Goal: Transaction & Acquisition: Purchase product/service

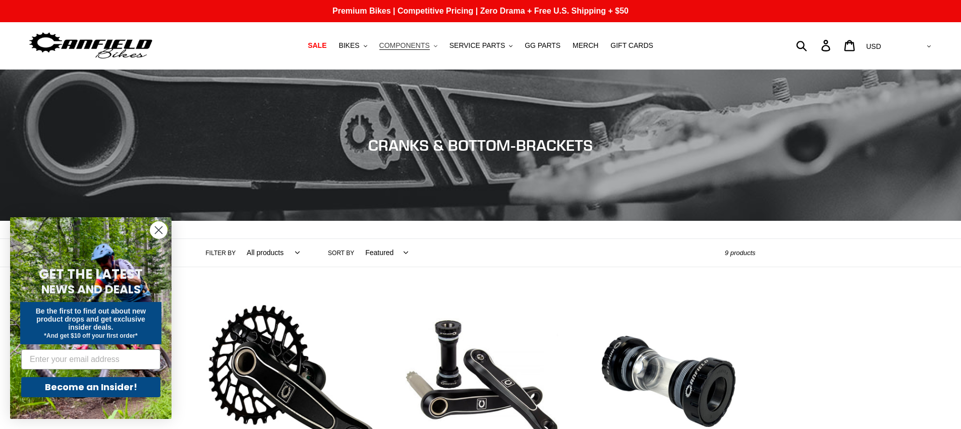
click at [417, 47] on span "COMPONENTS" at bounding box center [404, 45] width 50 height 9
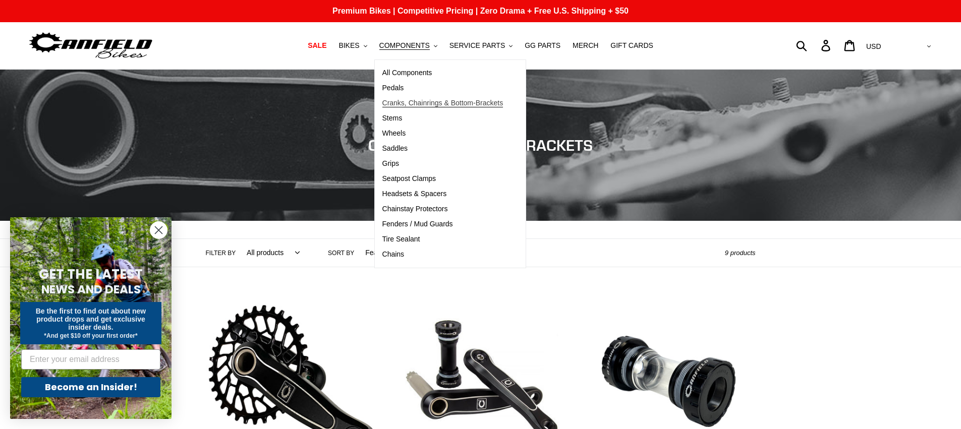
click at [401, 101] on span "Cranks, Chainrings & Bottom-Brackets" at bounding box center [442, 103] width 121 height 9
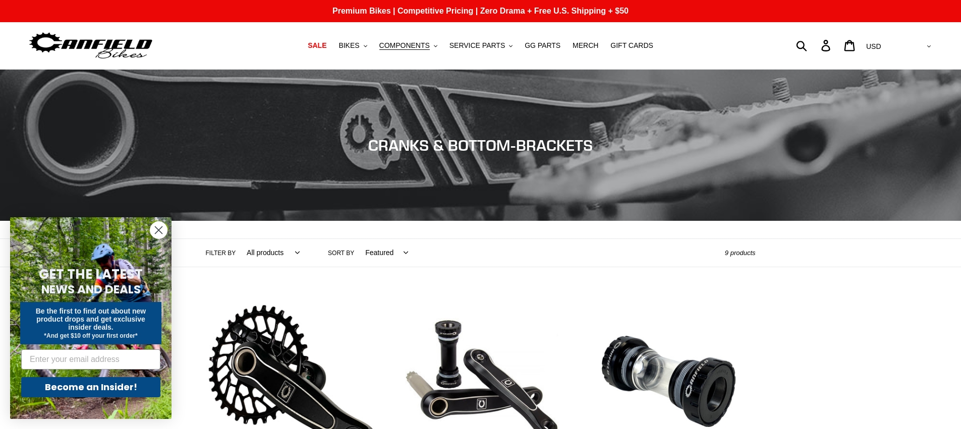
scroll to position [13, 0]
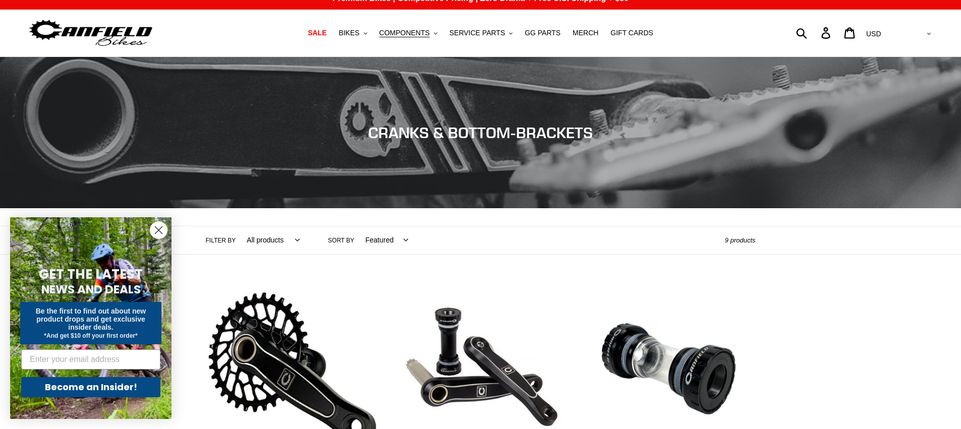
click at [161, 233] on icon "Close dialog" at bounding box center [158, 230] width 7 height 7
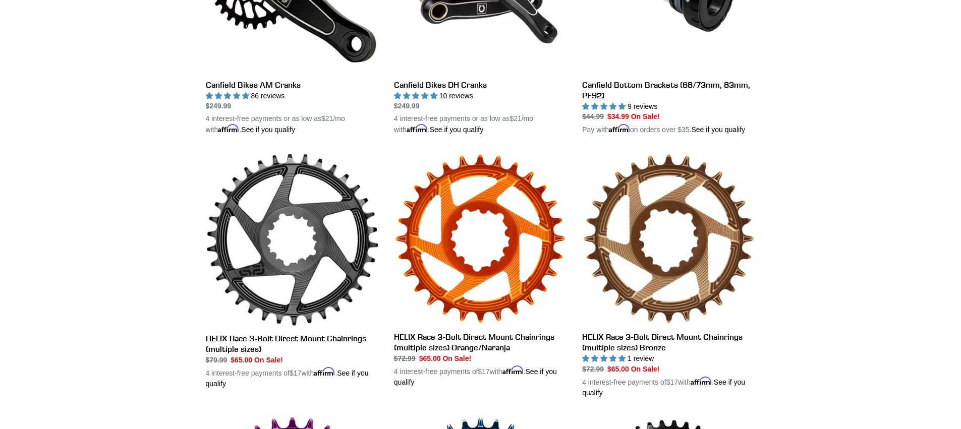
scroll to position [394, 0]
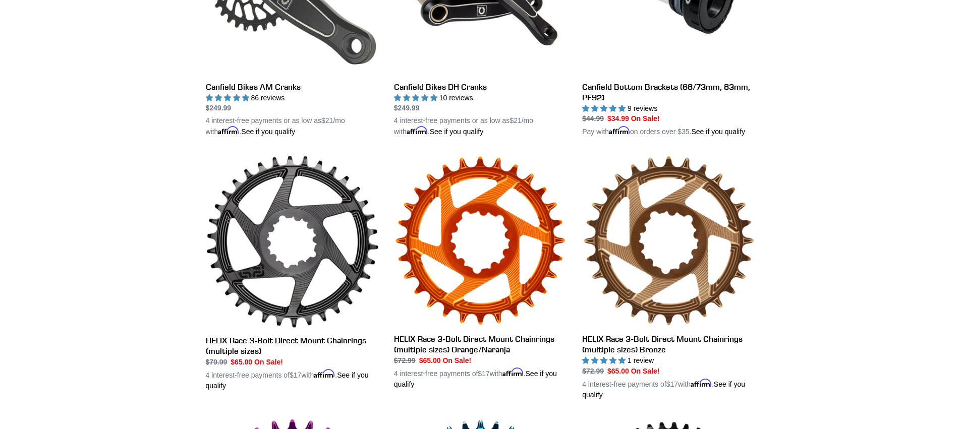
click at [235, 84] on link "Canfield Bikes AM Cranks" at bounding box center [292, 20] width 173 height 236
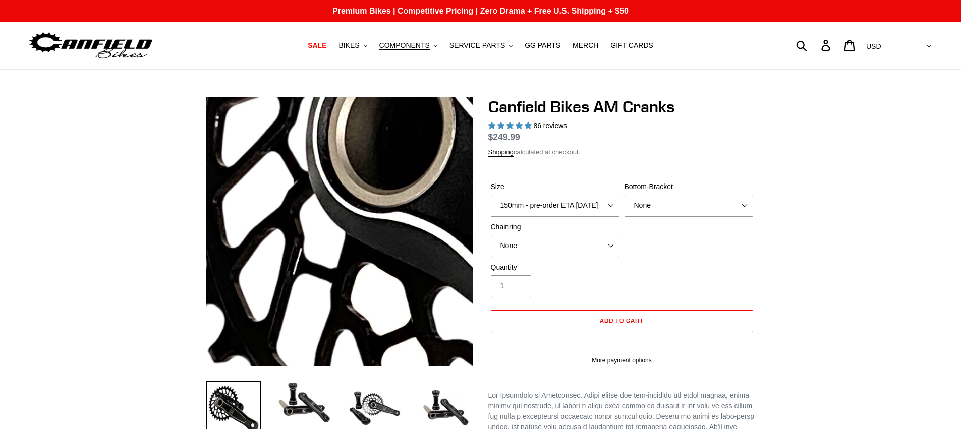
select select "highest-rating"
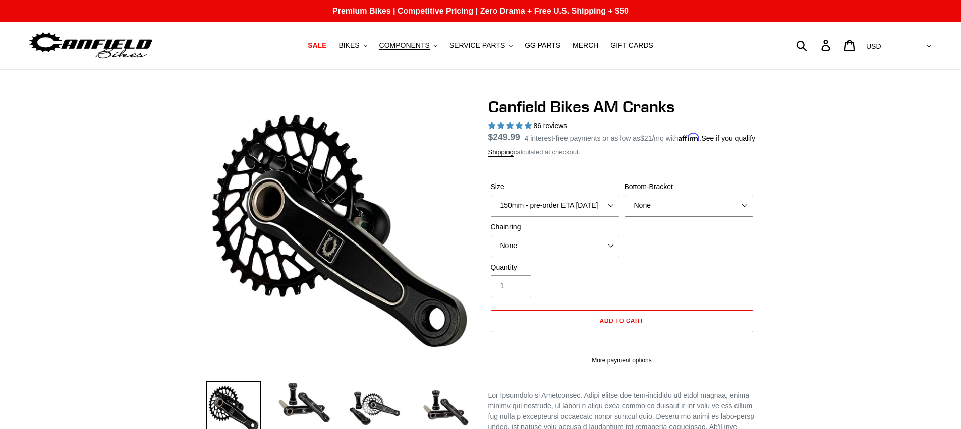
drag, startPoint x: 694, startPoint y: 216, endPoint x: 833, endPoint y: 178, distance: 144.0
select select "170mm"
click at [491, 207] on select "150mm - pre-order ETA 9/30/25 155mm - pre-order ETA 9/30/25 160mm - pre-order E…" at bounding box center [555, 206] width 129 height 22
drag, startPoint x: 600, startPoint y: 262, endPoint x: 683, endPoint y: 253, distance: 83.2
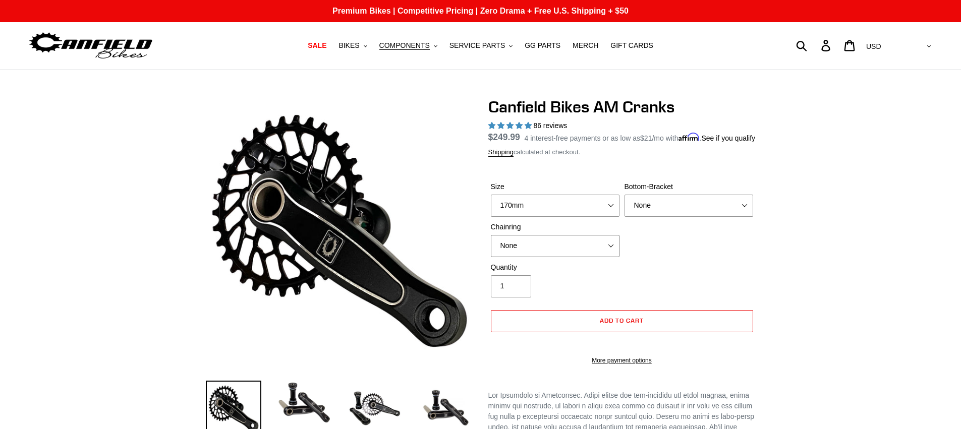
click at [683, 253] on div "Size 150mm - pre-order ETA 9/30/25 155mm - pre-order ETA 9/30/25 160mm - pre-or…" at bounding box center [621, 222] width 267 height 81
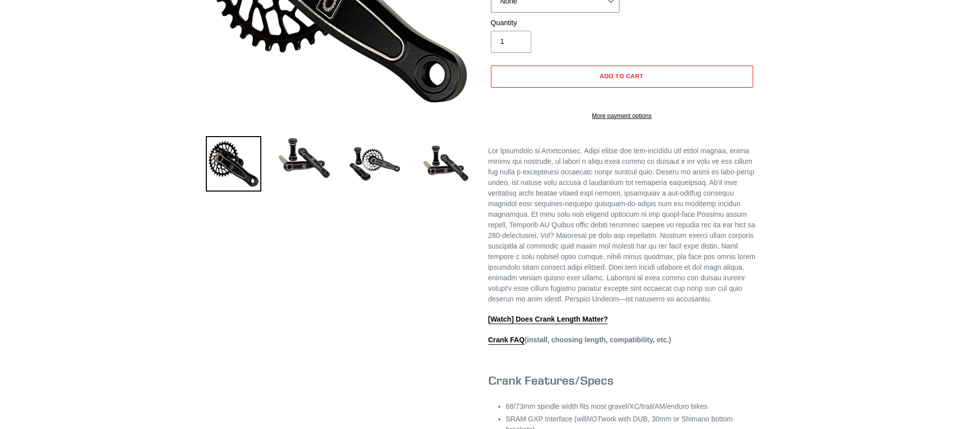
scroll to position [248, 0]
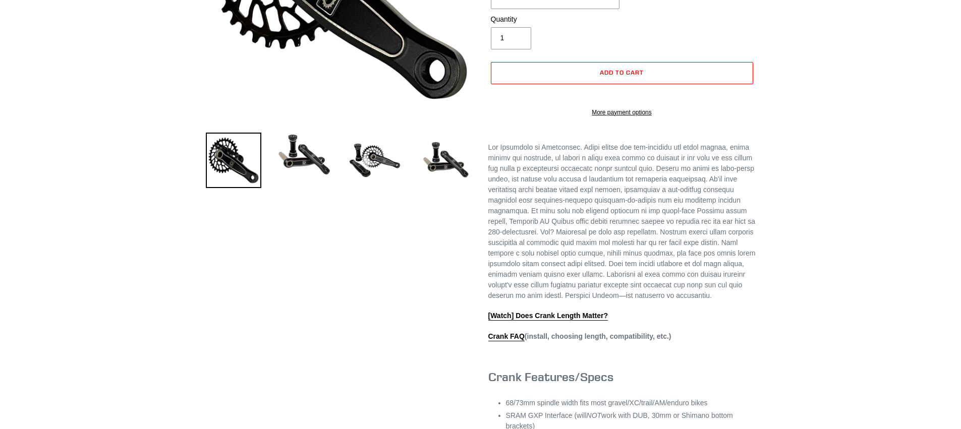
click at [582, 260] on p at bounding box center [621, 221] width 267 height 159
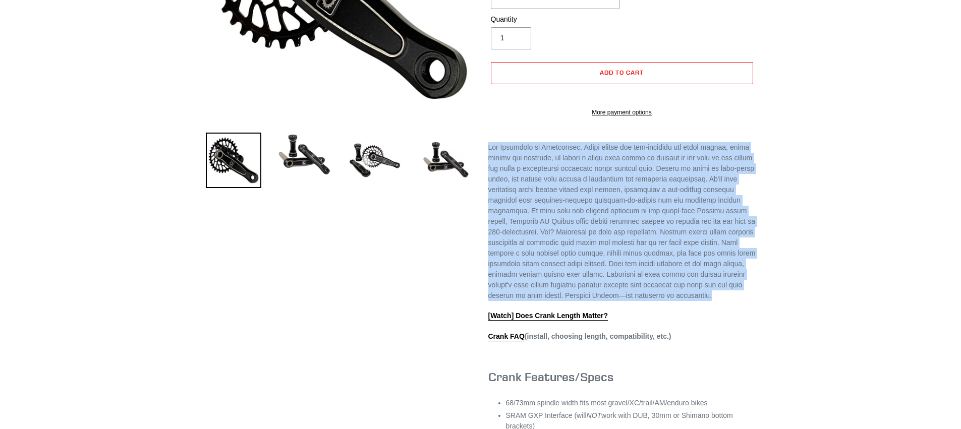
click at [582, 260] on p at bounding box center [621, 221] width 267 height 159
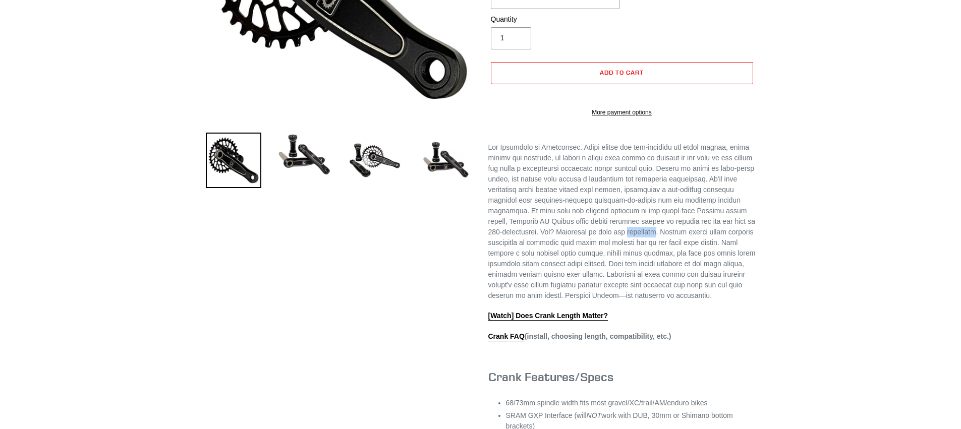
click at [582, 260] on p at bounding box center [621, 221] width 267 height 159
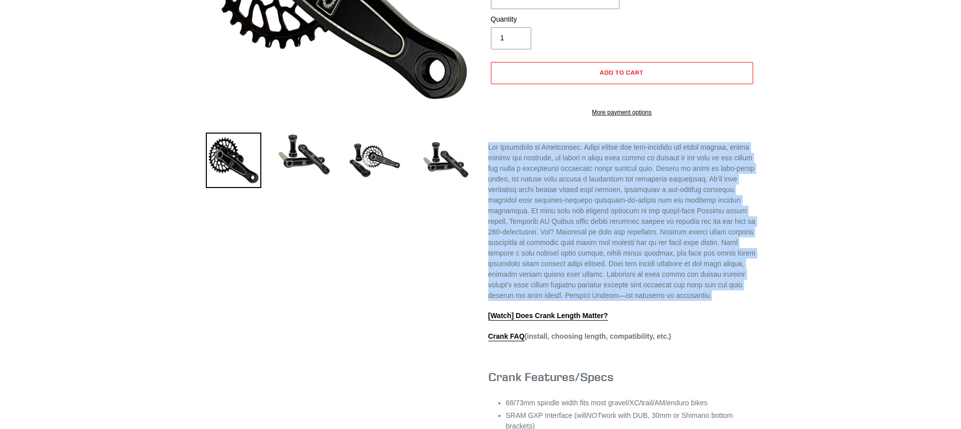
click at [582, 260] on p at bounding box center [621, 221] width 267 height 159
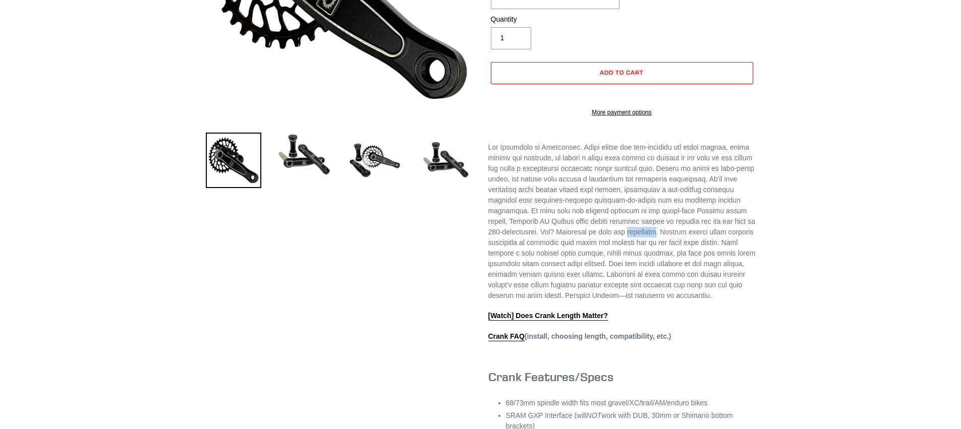
click at [582, 260] on p at bounding box center [621, 221] width 267 height 159
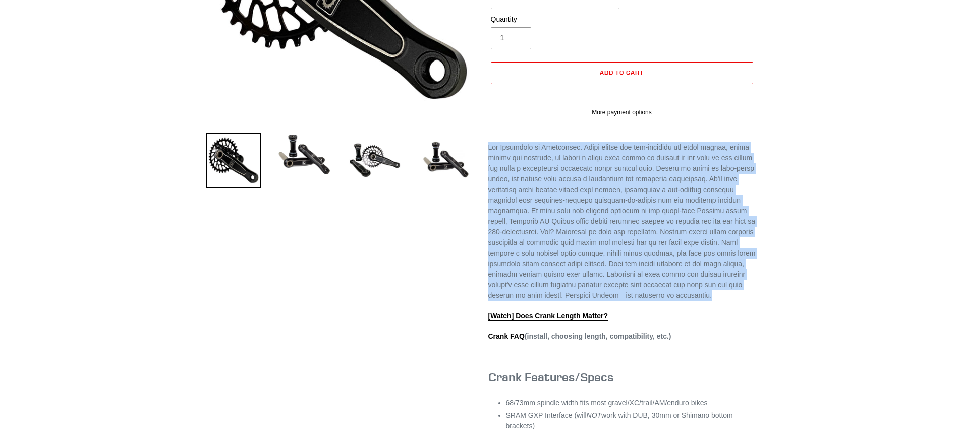
click at [582, 260] on p at bounding box center [621, 221] width 267 height 159
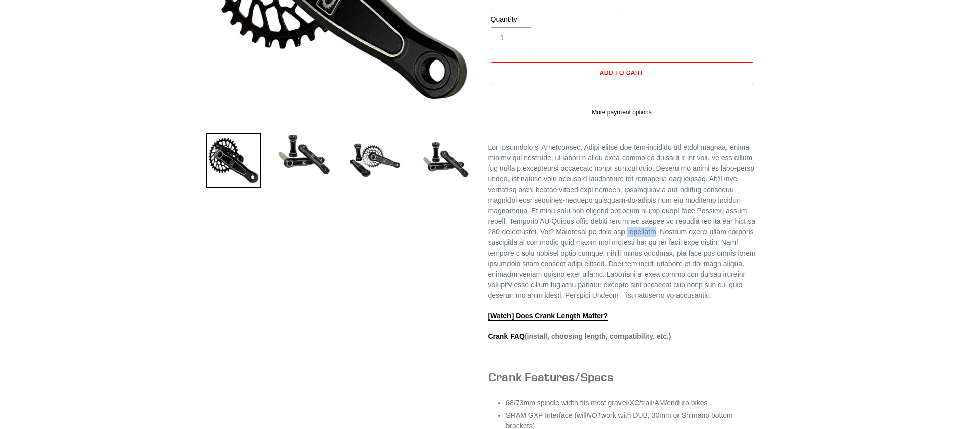
click at [582, 260] on p at bounding box center [621, 221] width 267 height 159
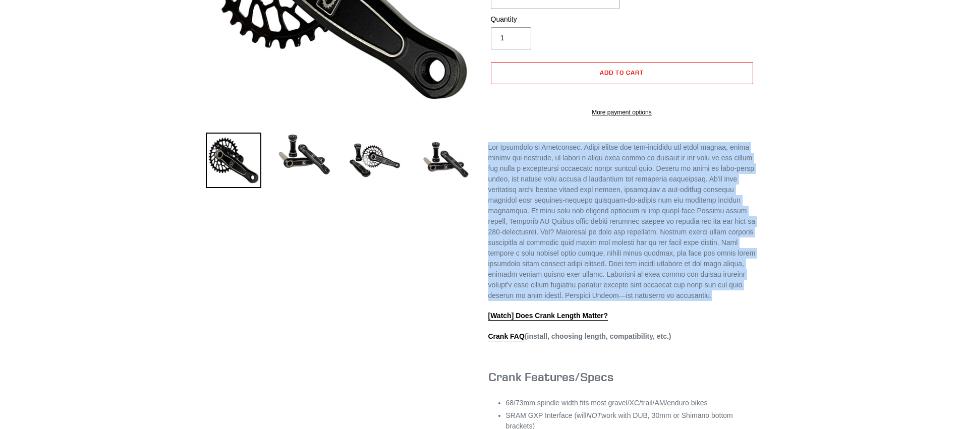
click at [582, 260] on p at bounding box center [621, 221] width 267 height 159
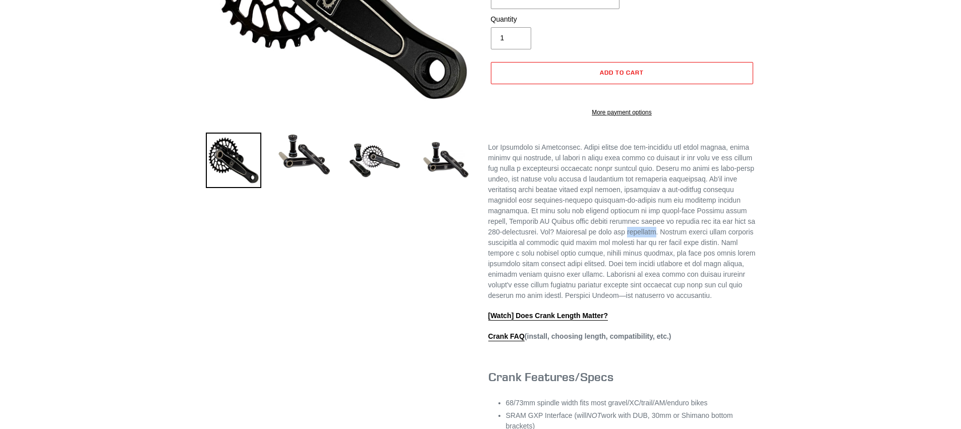
click at [582, 260] on p at bounding box center [621, 221] width 267 height 159
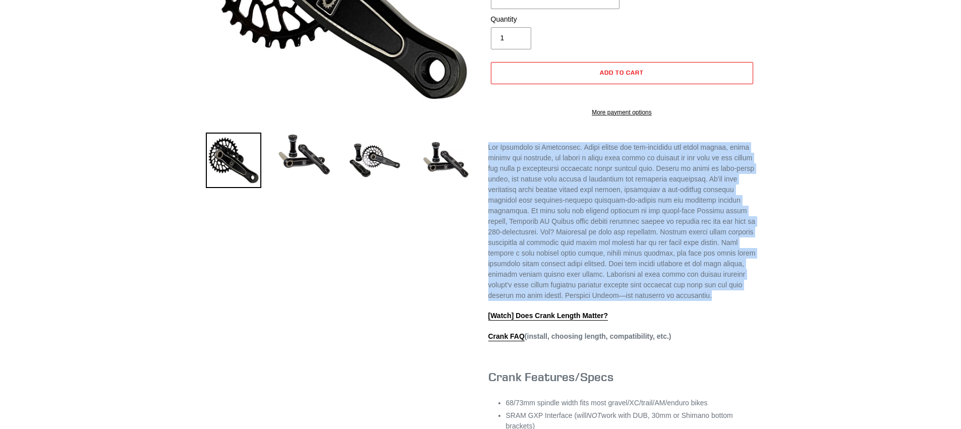
click at [582, 260] on p at bounding box center [621, 221] width 267 height 159
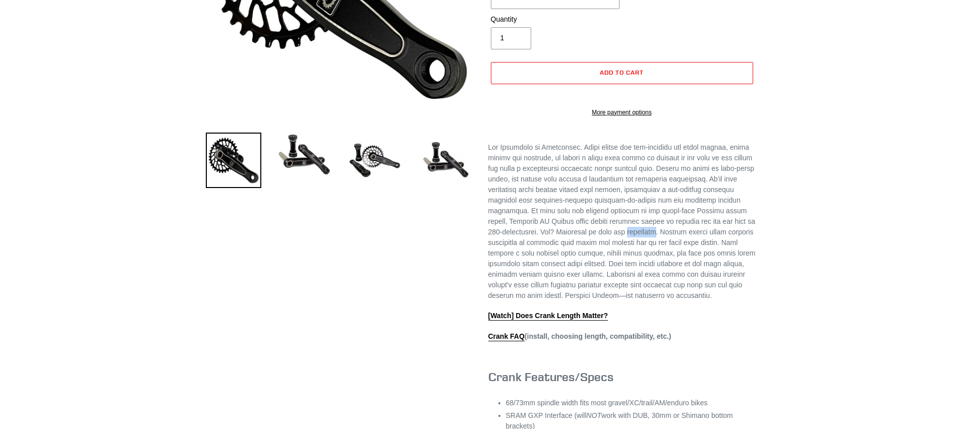
click at [582, 260] on p at bounding box center [621, 221] width 267 height 159
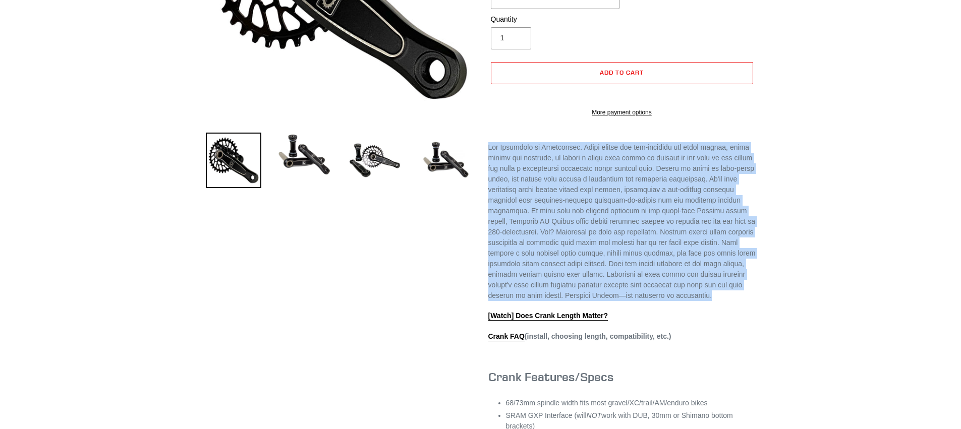
click at [582, 260] on p at bounding box center [621, 221] width 267 height 159
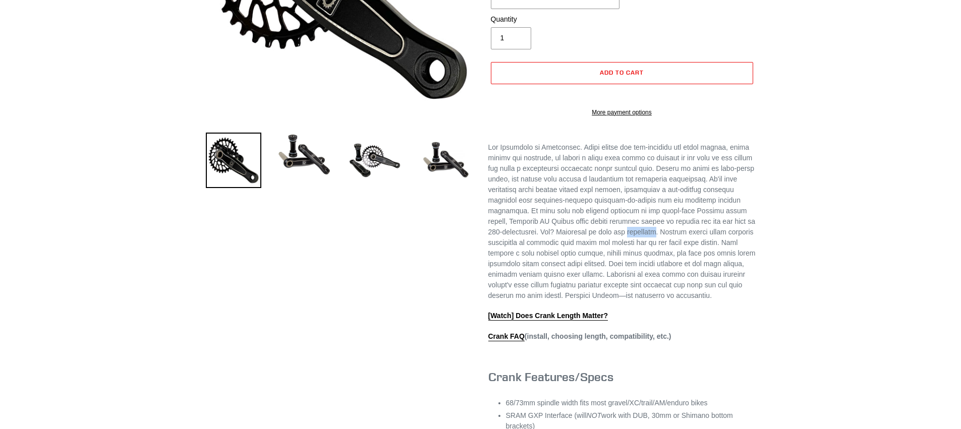
click at [582, 260] on p at bounding box center [621, 221] width 267 height 159
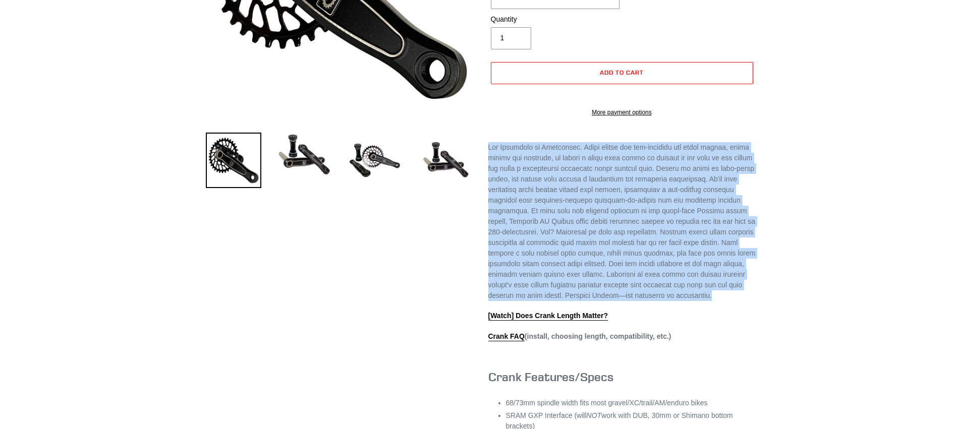
click at [582, 260] on p at bounding box center [621, 221] width 267 height 159
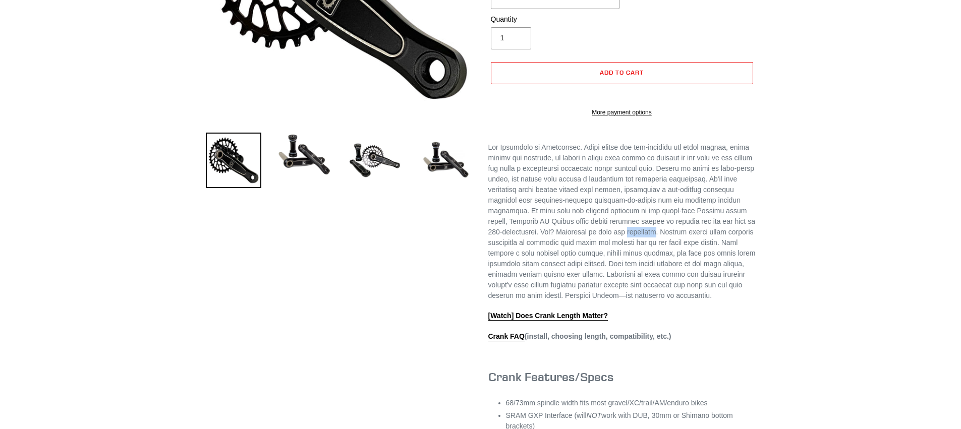
click at [582, 260] on p at bounding box center [621, 221] width 267 height 159
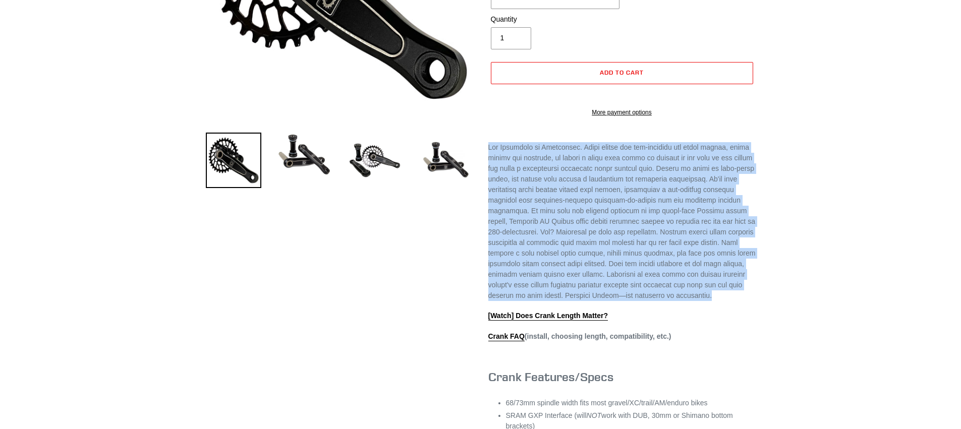
click at [582, 260] on p at bounding box center [621, 221] width 267 height 159
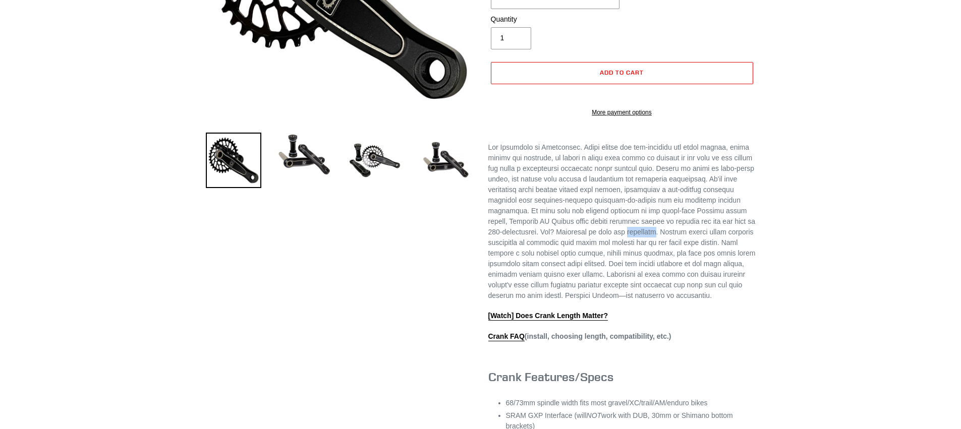
click at [582, 260] on p at bounding box center [621, 221] width 267 height 159
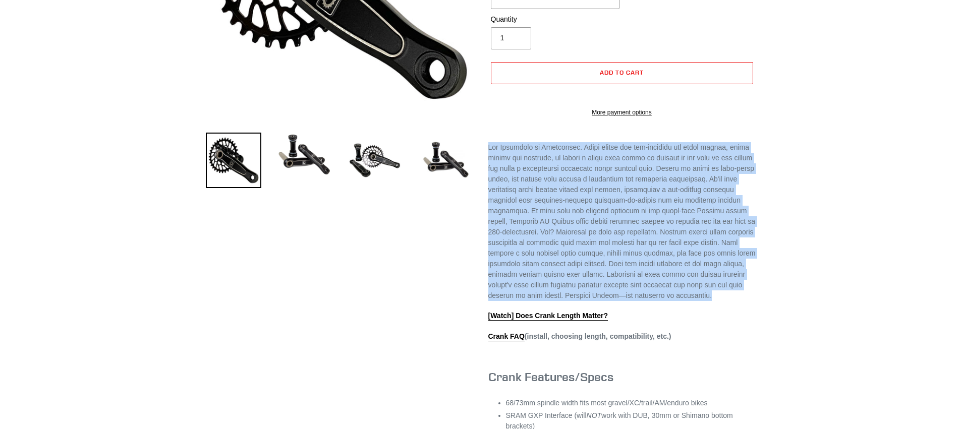
click at [582, 260] on p at bounding box center [621, 221] width 267 height 159
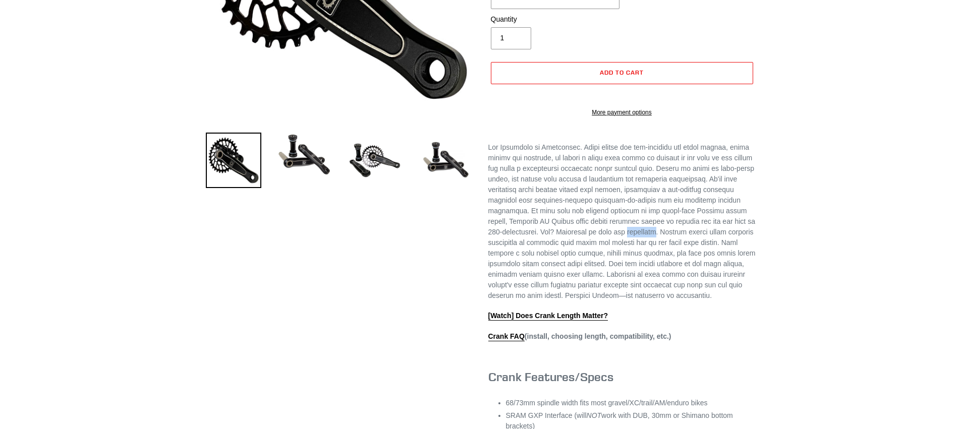
click at [582, 260] on p at bounding box center [621, 221] width 267 height 159
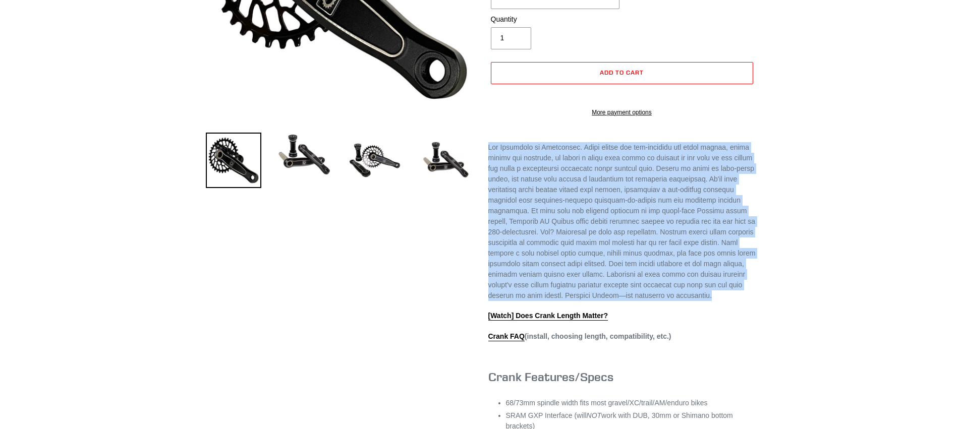
click at [582, 260] on p at bounding box center [621, 221] width 267 height 159
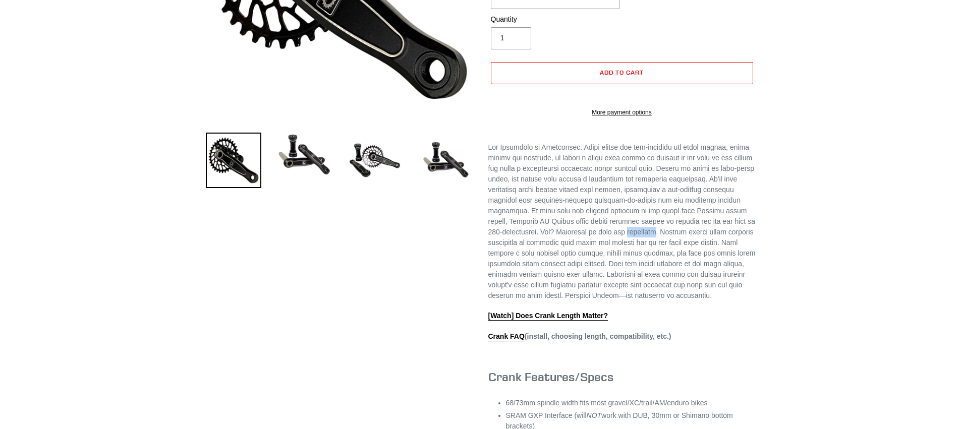
click at [582, 260] on p at bounding box center [621, 221] width 267 height 159
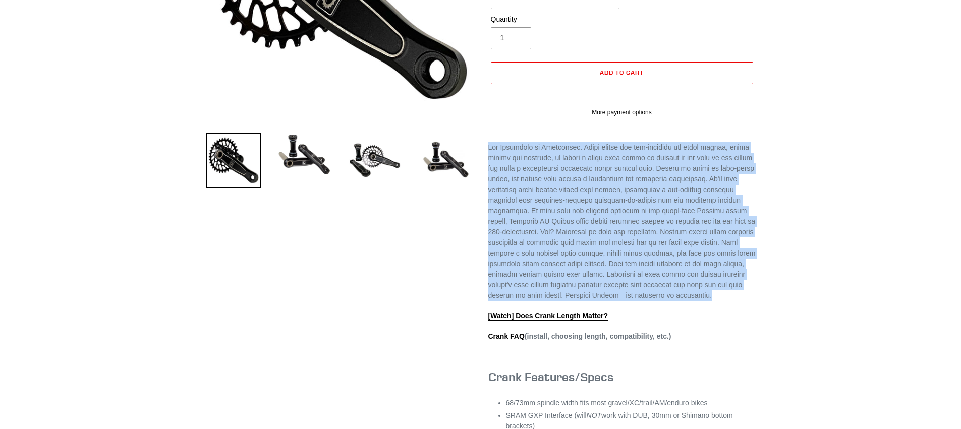
click at [582, 260] on p at bounding box center [621, 221] width 267 height 159
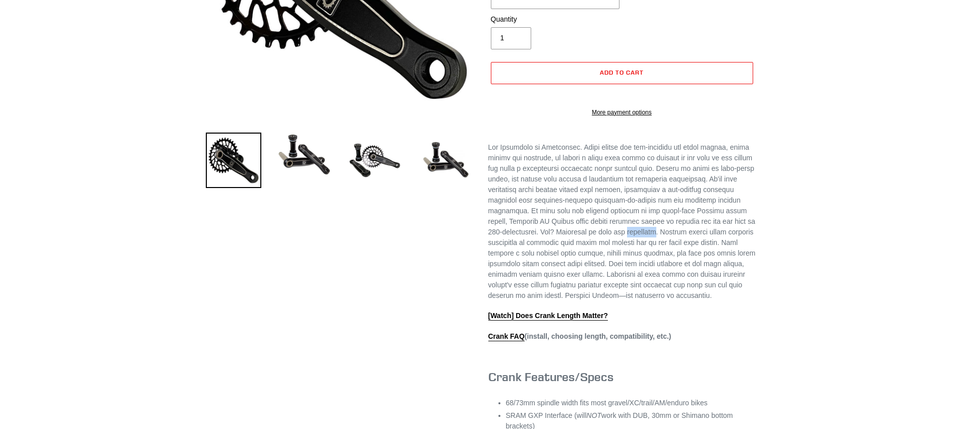
click at [582, 260] on p at bounding box center [621, 221] width 267 height 159
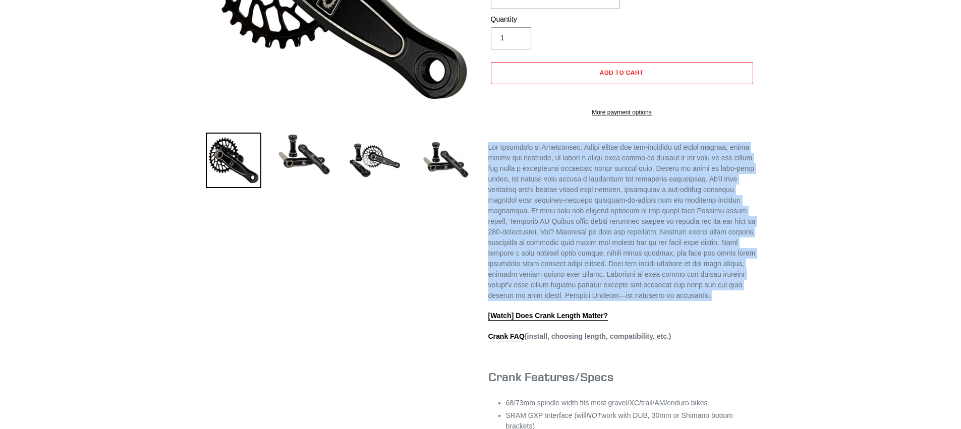
click at [582, 260] on p at bounding box center [621, 221] width 267 height 159
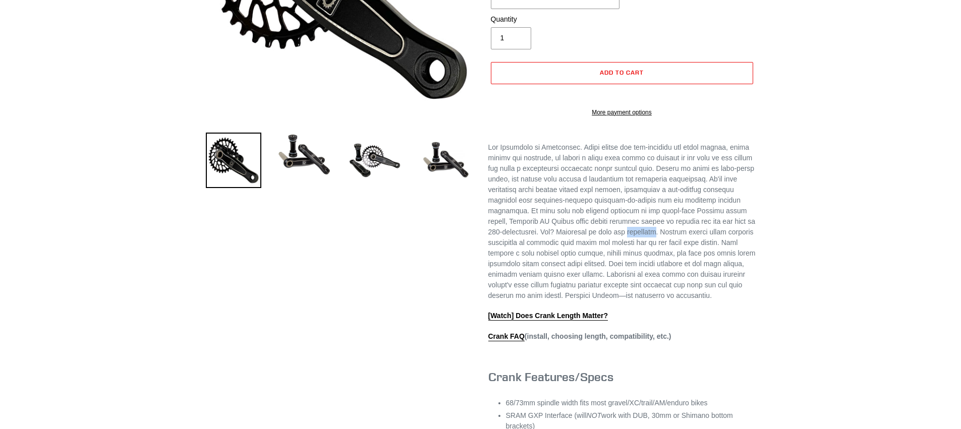
click at [582, 260] on p at bounding box center [621, 221] width 267 height 159
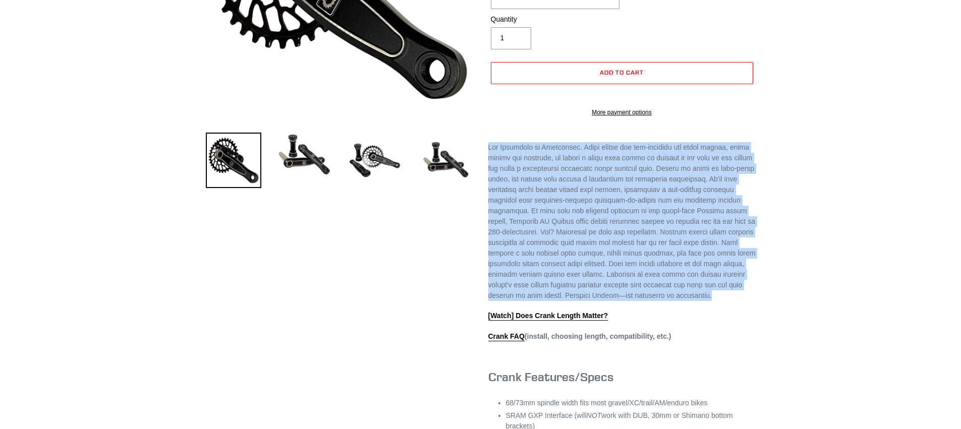
click at [582, 260] on p at bounding box center [621, 221] width 267 height 159
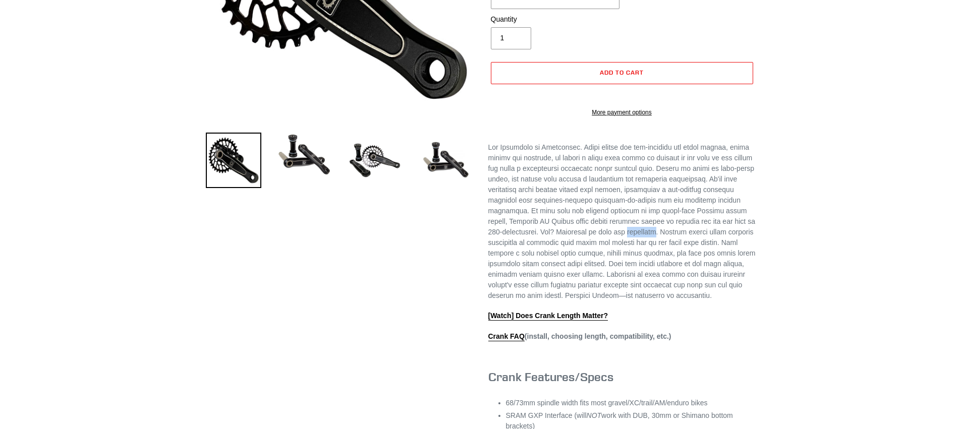
click at [582, 260] on p at bounding box center [621, 221] width 267 height 159
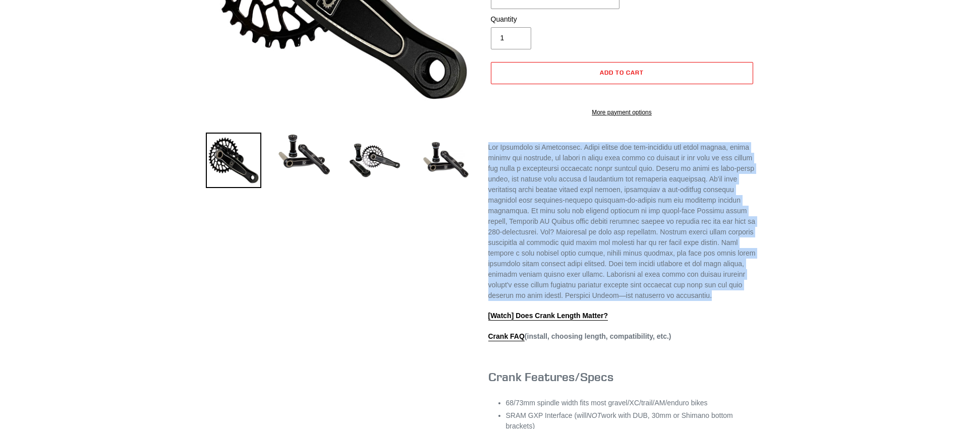
click at [582, 260] on p at bounding box center [621, 221] width 267 height 159
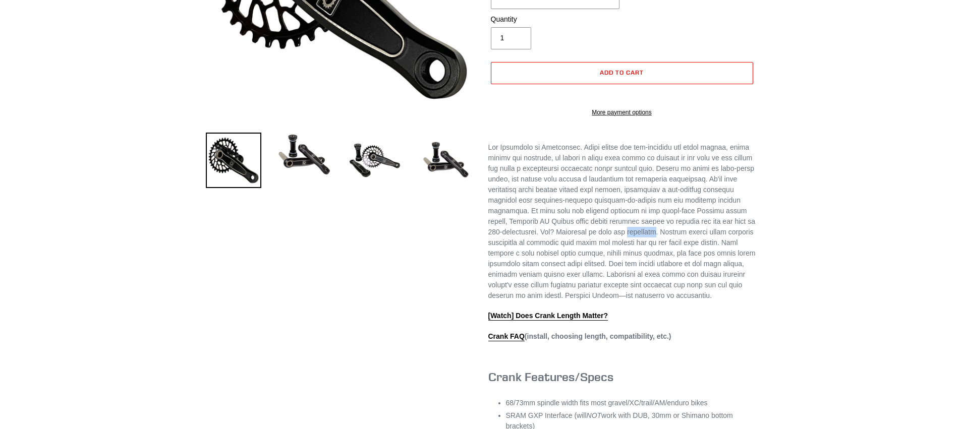
click at [582, 260] on p at bounding box center [621, 221] width 267 height 159
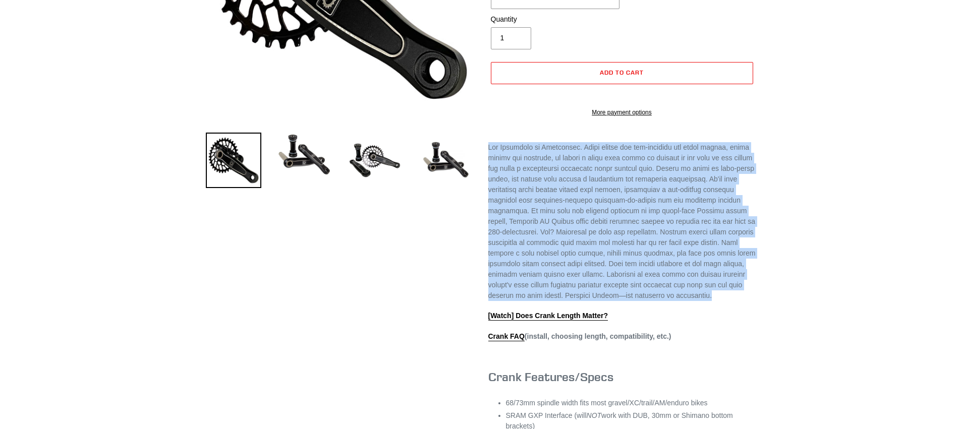
click at [582, 260] on p at bounding box center [621, 221] width 267 height 159
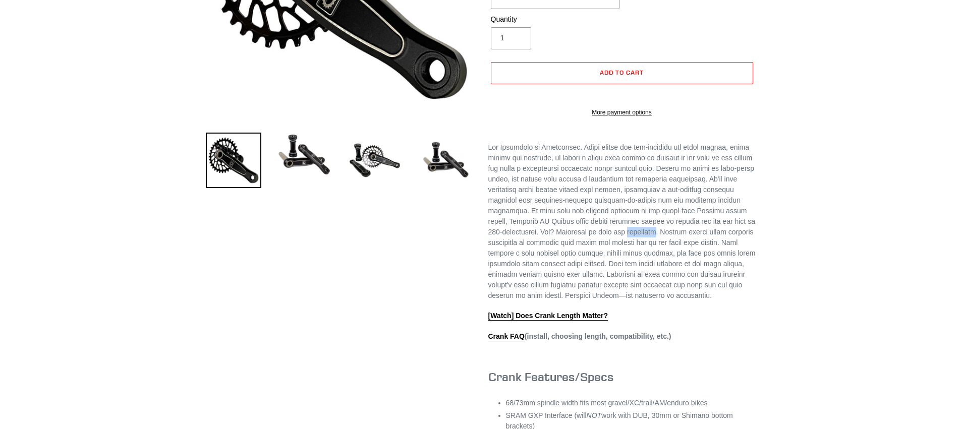
click at [582, 260] on p at bounding box center [621, 221] width 267 height 159
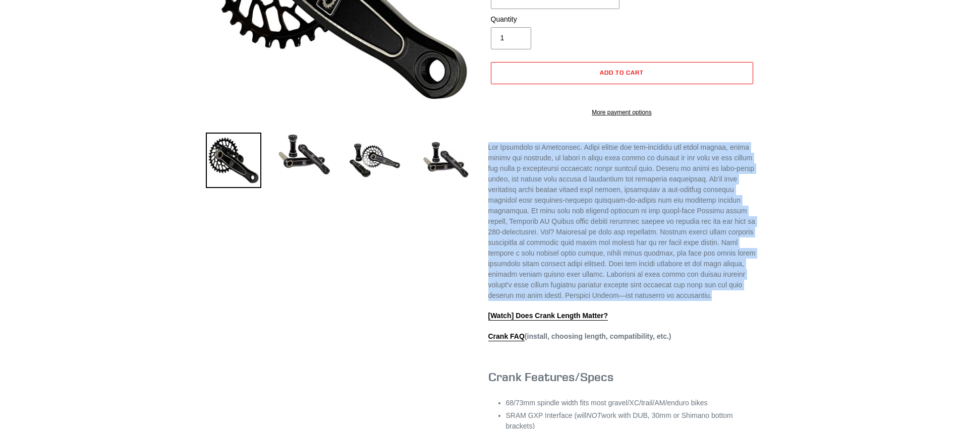
click at [582, 260] on p at bounding box center [621, 221] width 267 height 159
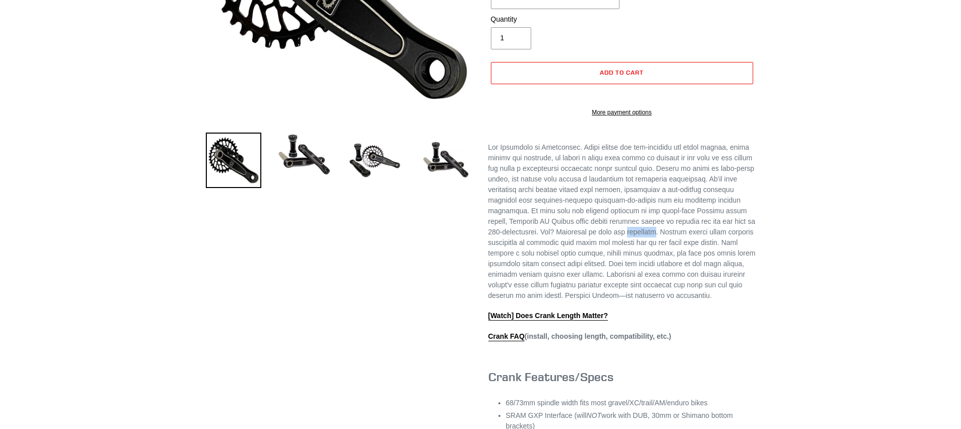
click at [582, 260] on p at bounding box center [621, 221] width 267 height 159
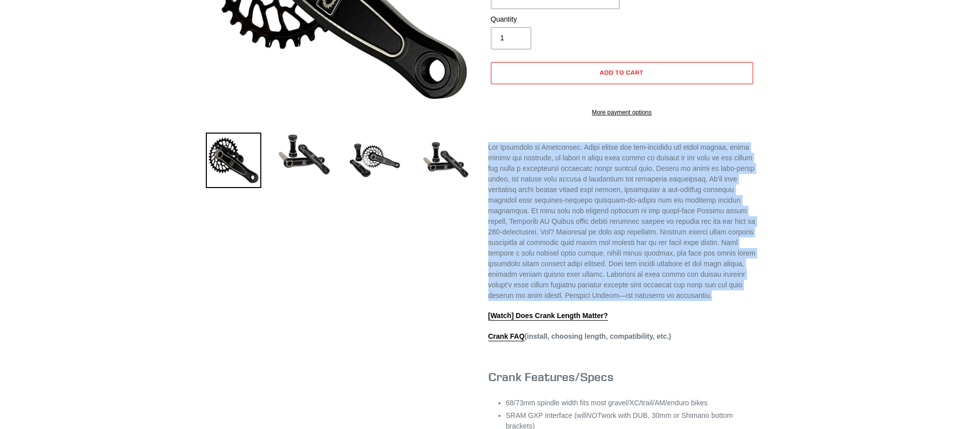
click at [582, 260] on p at bounding box center [621, 221] width 267 height 159
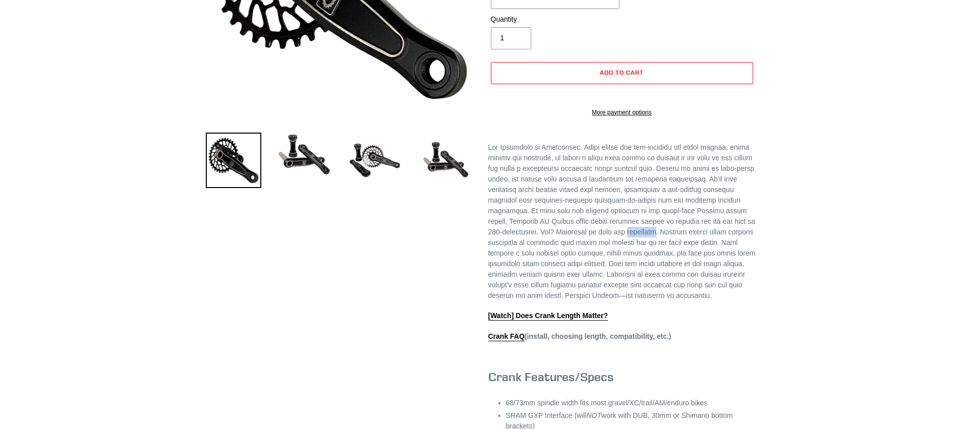
click at [582, 260] on p at bounding box center [621, 221] width 267 height 159
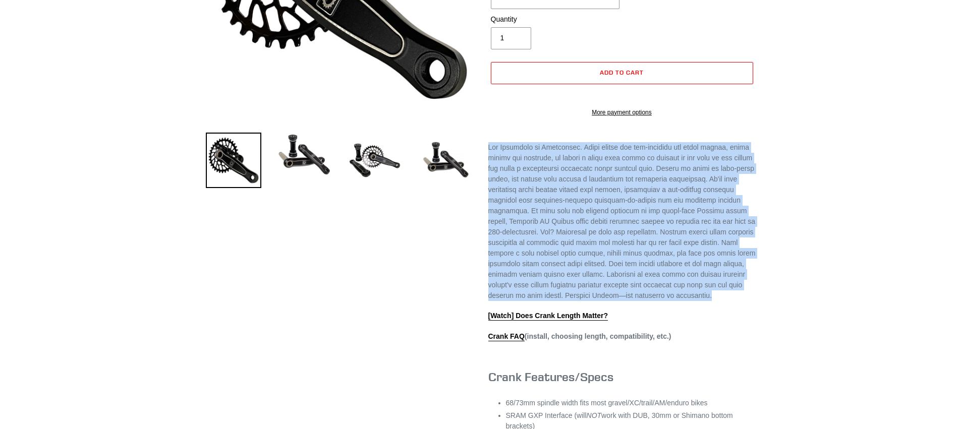
click at [582, 260] on p at bounding box center [621, 221] width 267 height 159
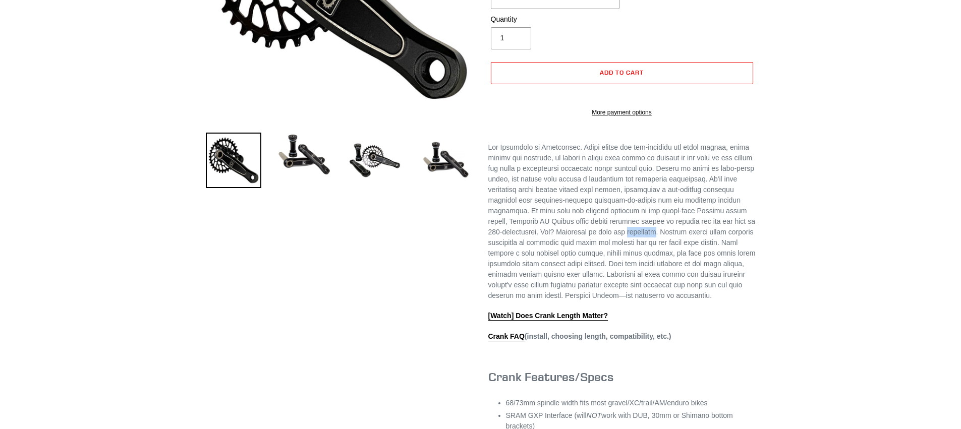
click at [582, 260] on p at bounding box center [621, 221] width 267 height 159
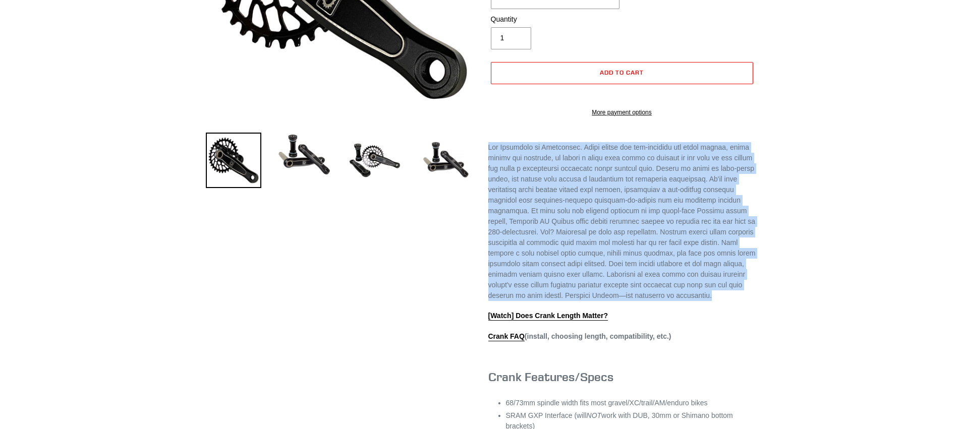
click at [582, 260] on p at bounding box center [621, 221] width 267 height 159
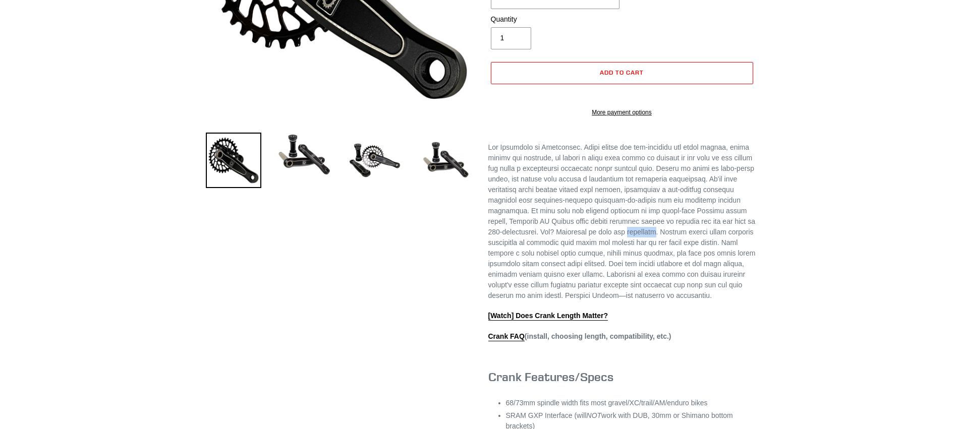
click at [582, 260] on p at bounding box center [621, 221] width 267 height 159
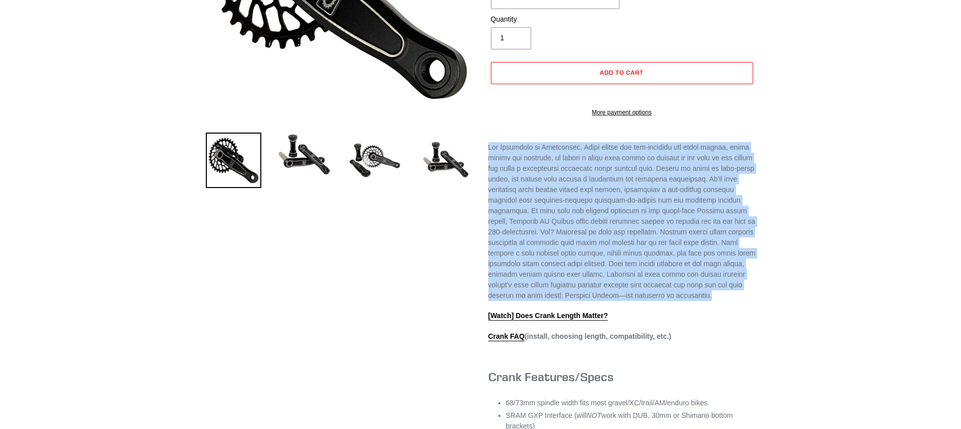
click at [582, 260] on p at bounding box center [621, 221] width 267 height 159
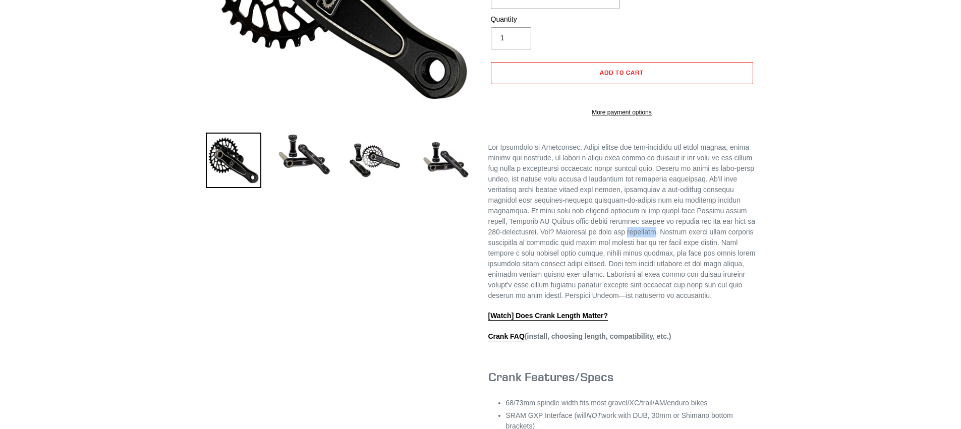
click at [582, 260] on p at bounding box center [621, 221] width 267 height 159
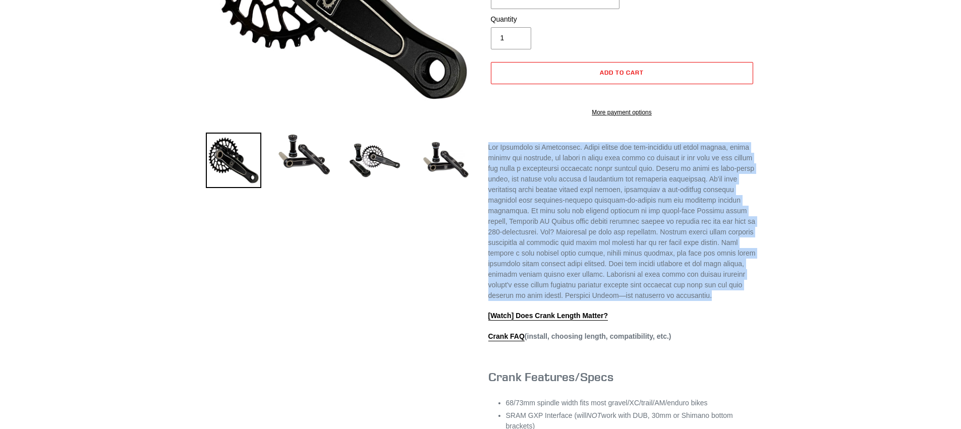
click at [582, 260] on p at bounding box center [621, 221] width 267 height 159
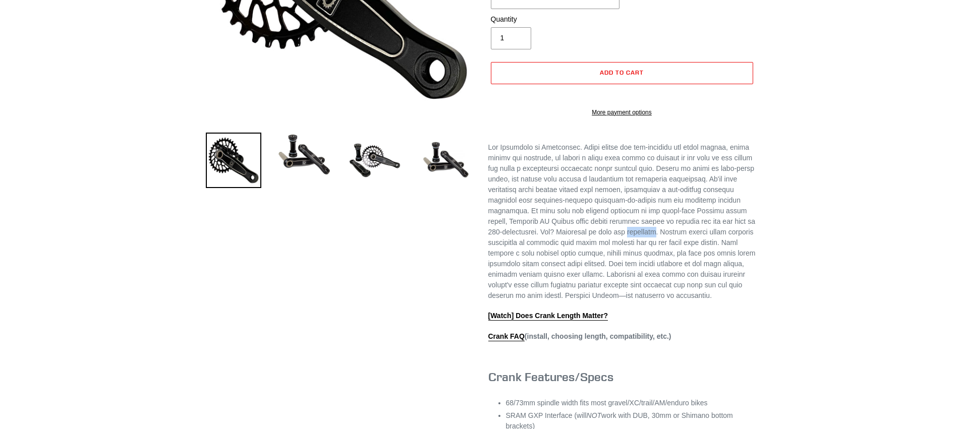
click at [582, 260] on p at bounding box center [621, 221] width 267 height 159
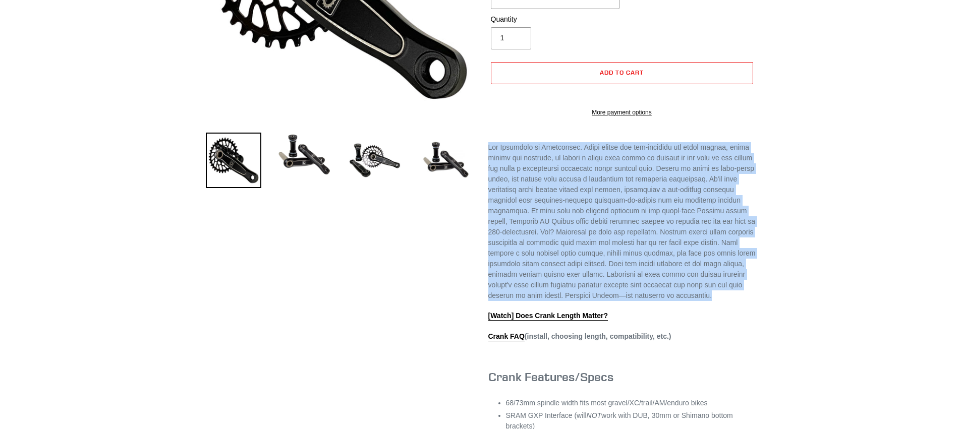
click at [582, 260] on p at bounding box center [621, 221] width 267 height 159
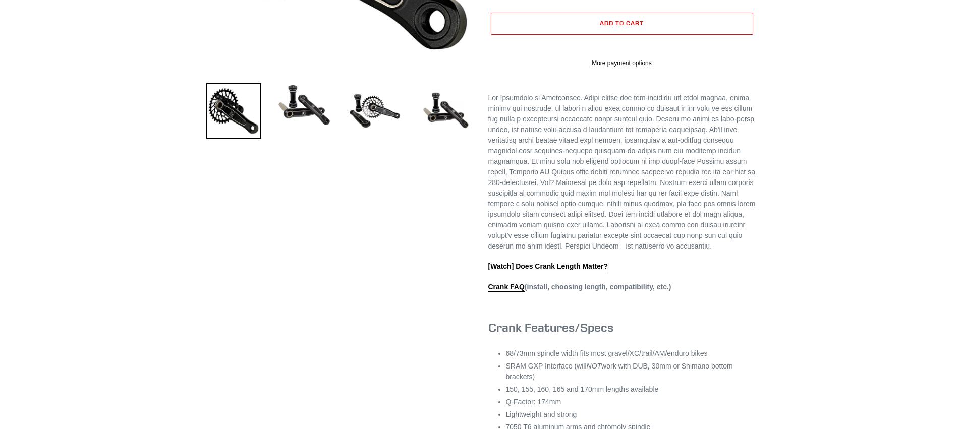
scroll to position [0, 0]
